Goal: Find contact information: Find contact information

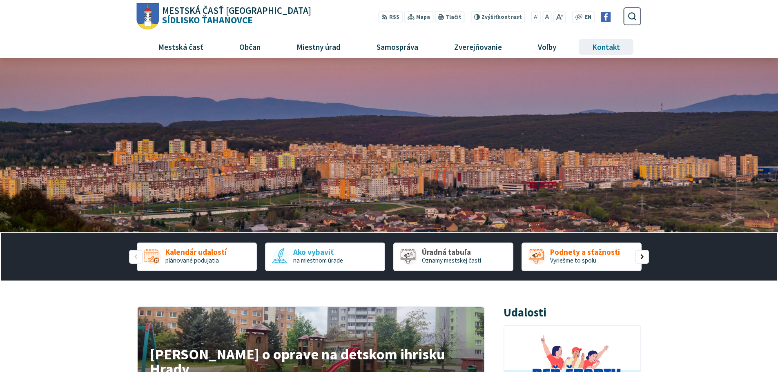
click at [608, 48] on span "Kontakt" at bounding box center [607, 47] width 34 height 22
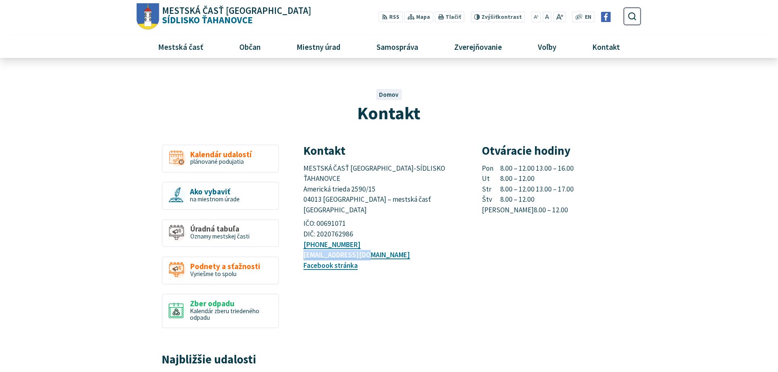
drag, startPoint x: 374, startPoint y: 238, endPoint x: 299, endPoint y: 237, distance: 74.8
click at [299, 237] on article "Kontakt MESTSKÁ ČASŤ KOŠICE-SÍDLISKO ŤAHANOVCE Americká trieda 2590/15 04013 Ko…" at bounding box center [472, 342] width 362 height 394
copy link "[EMAIL_ADDRESS][DOMAIN_NAME]"
